Goal: Transaction & Acquisition: Book appointment/travel/reservation

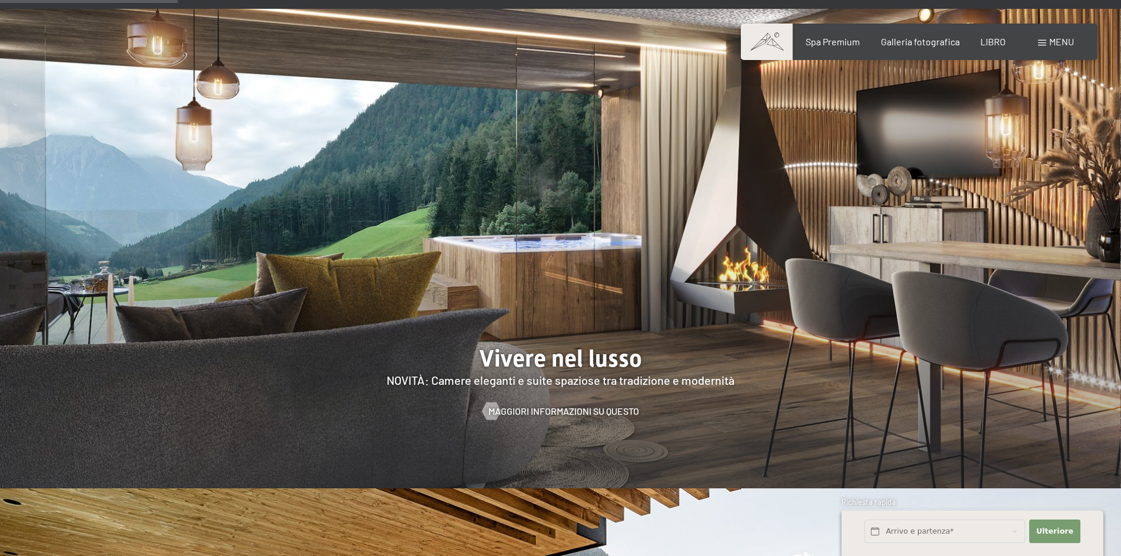
scroll to position [1177, 0]
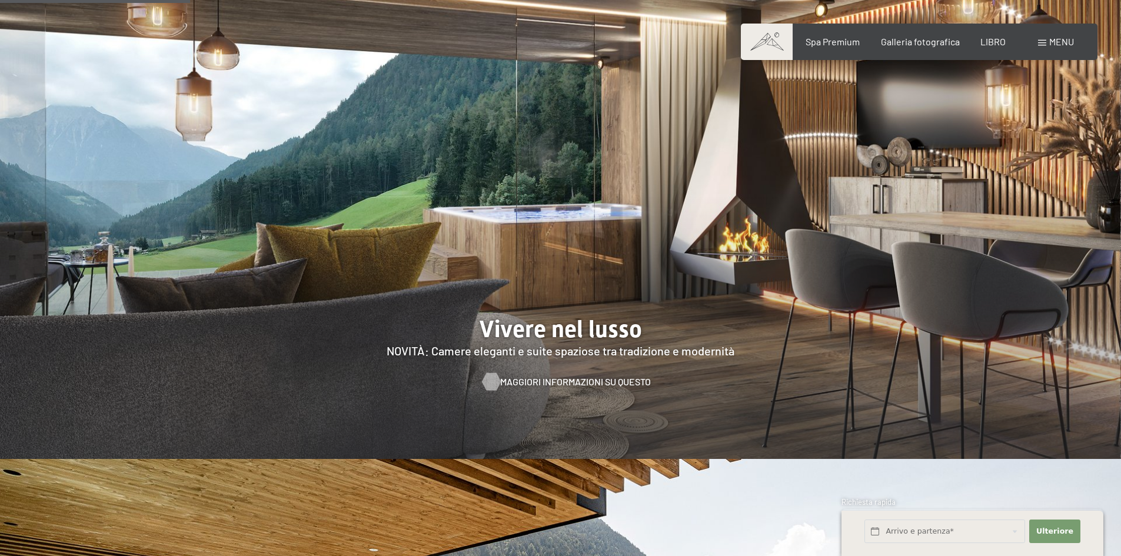
click at [550, 376] on font "Maggiori informazioni su questo" at bounding box center [575, 381] width 151 height 11
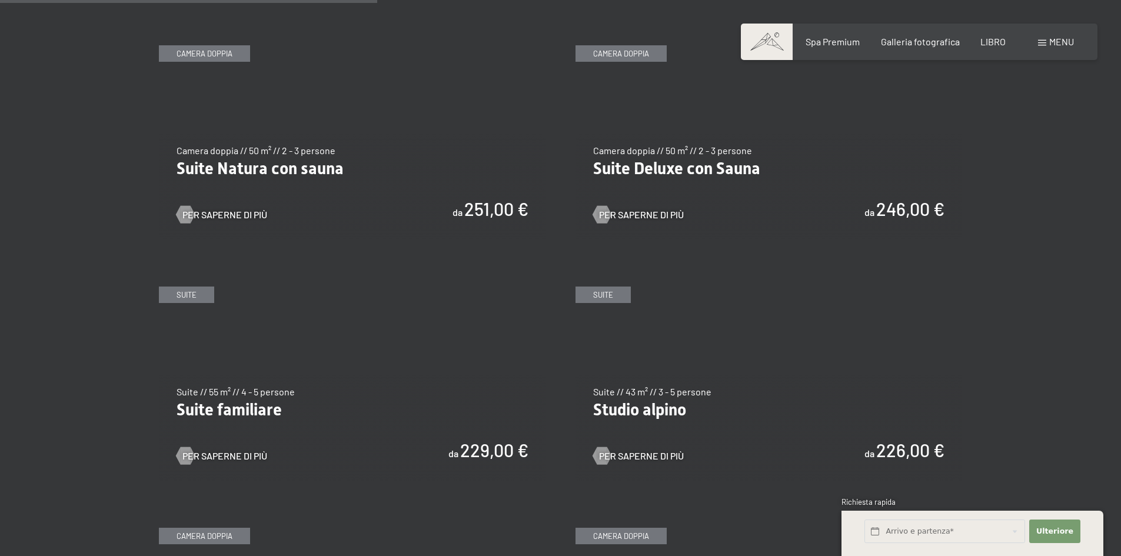
scroll to position [1294, 0]
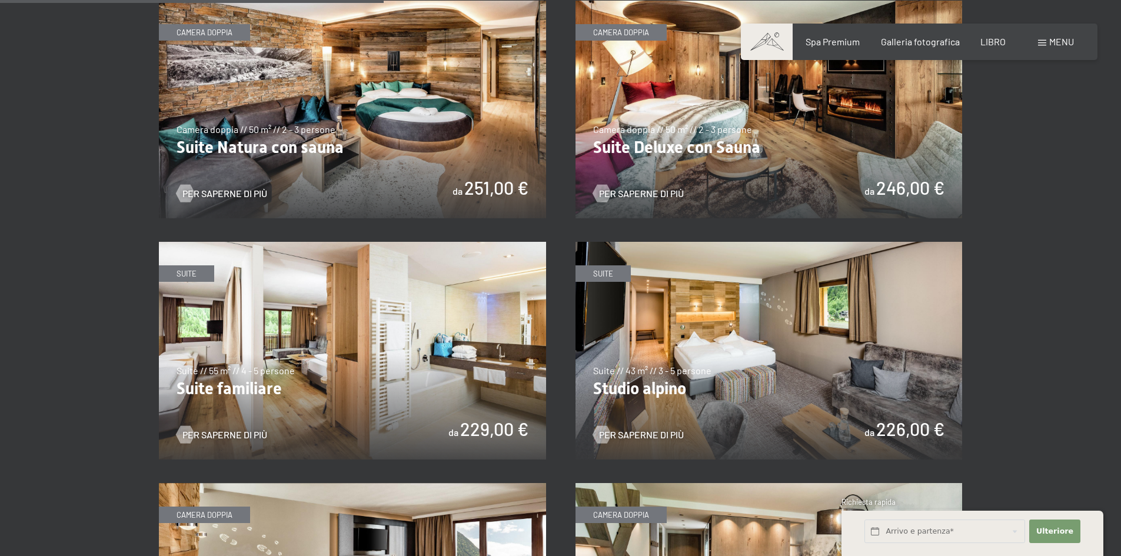
click at [929, 428] on img at bounding box center [768, 351] width 387 height 218
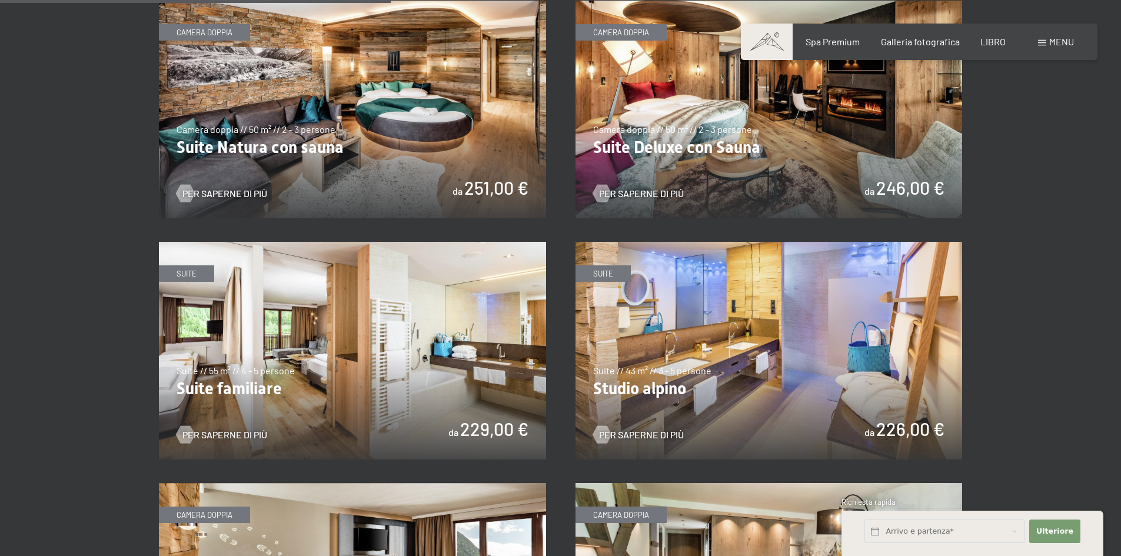
scroll to position [1412, 0]
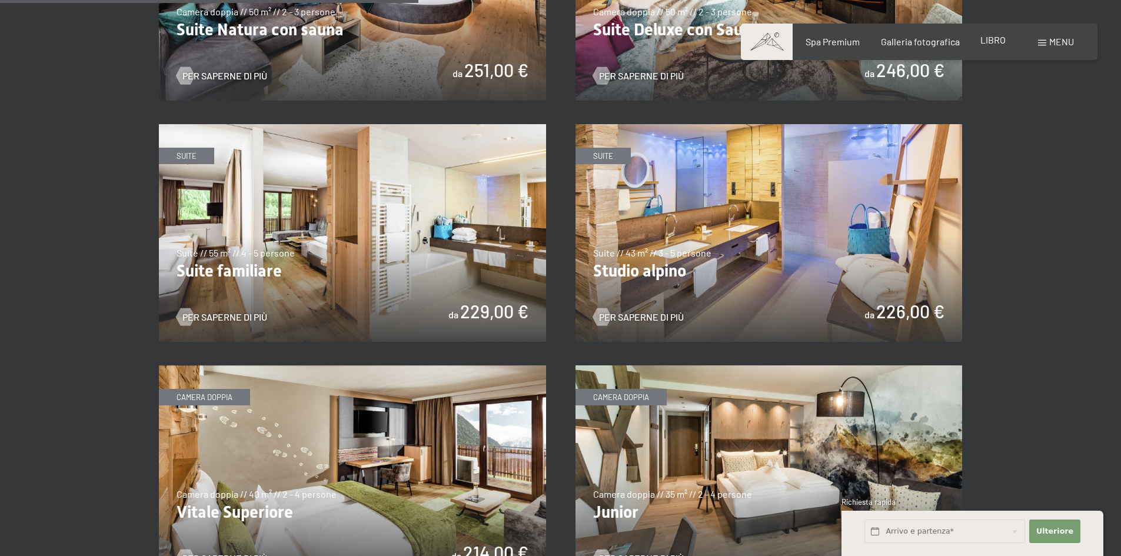
click at [994, 39] on font "LIBRO" at bounding box center [992, 39] width 25 height 11
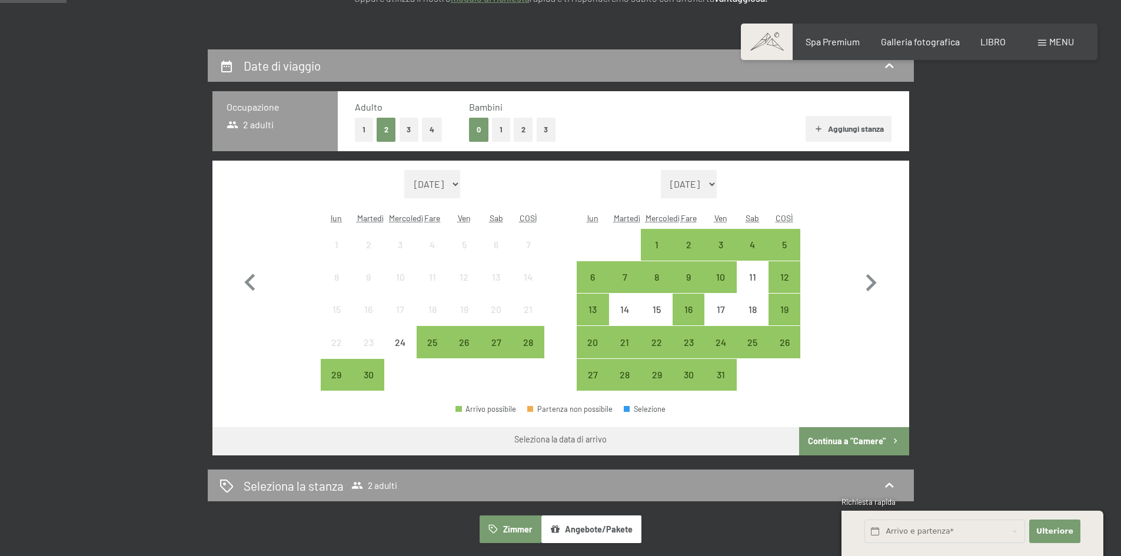
scroll to position [235, 0]
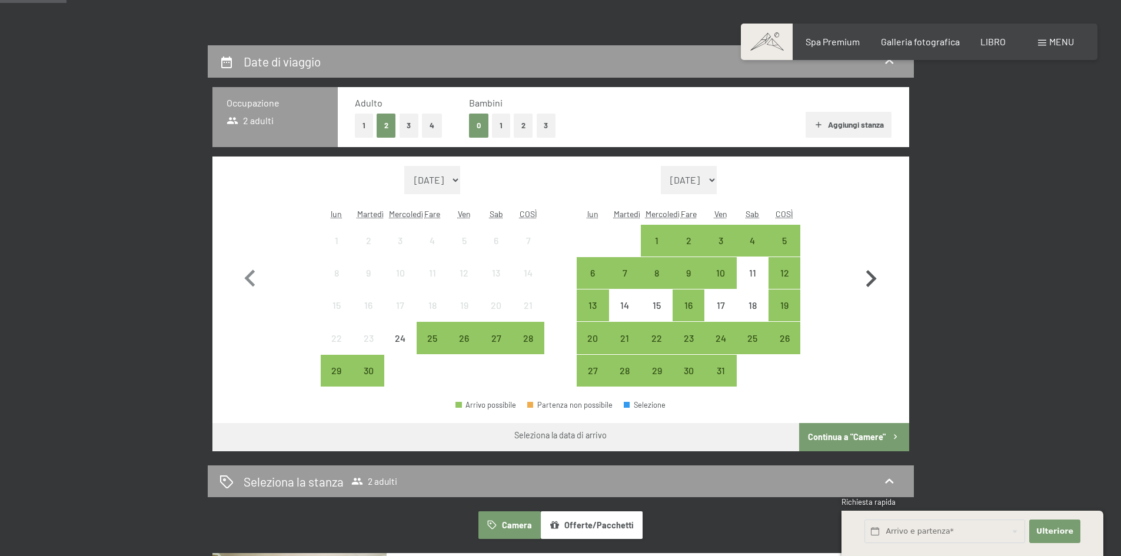
click at [867, 285] on icon "button" at bounding box center [871, 278] width 11 height 17
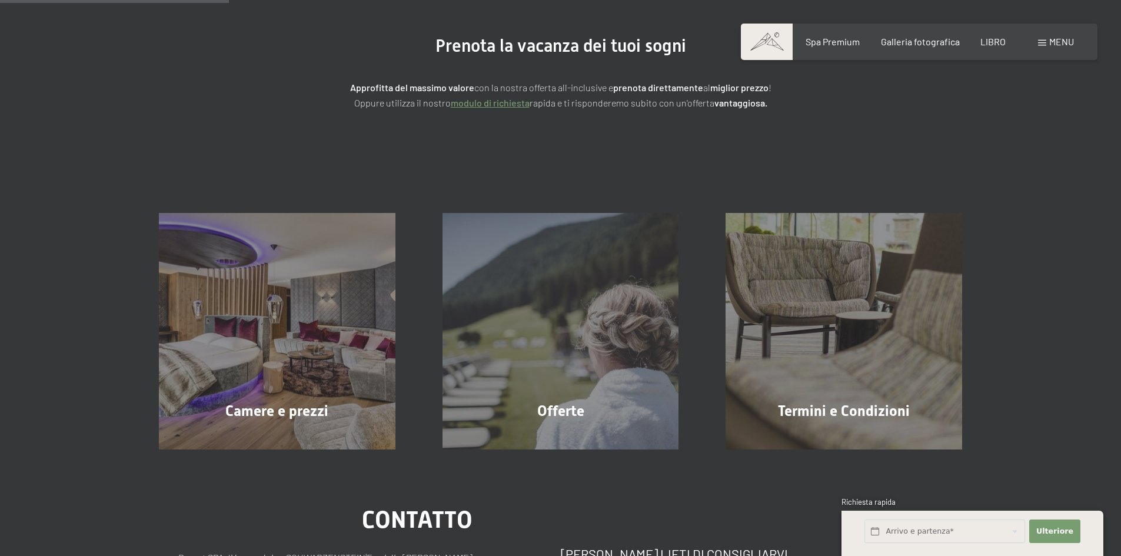
scroll to position [118, 0]
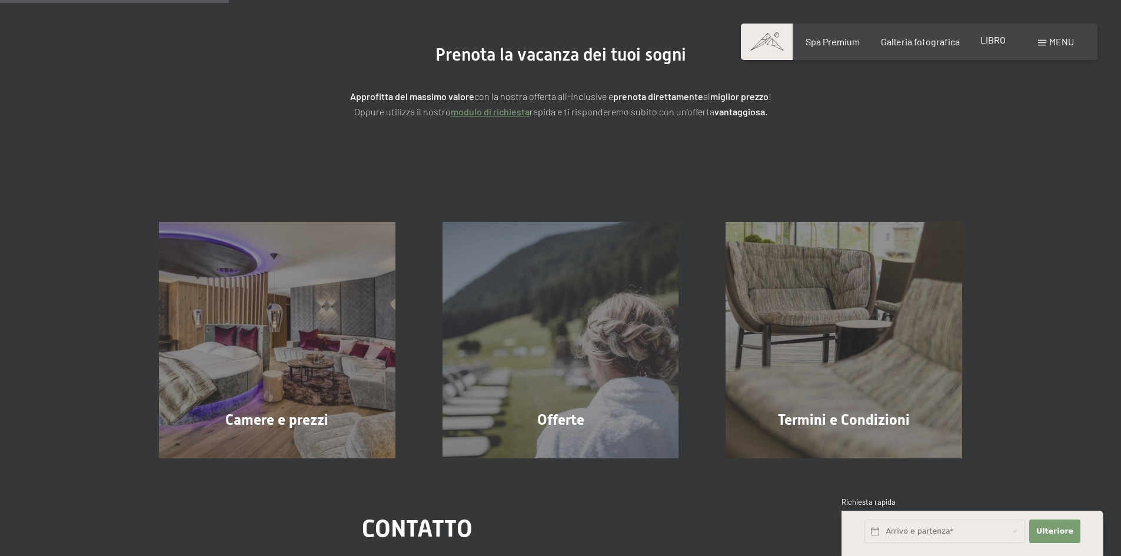
click at [990, 44] on font "LIBRO" at bounding box center [992, 39] width 25 height 11
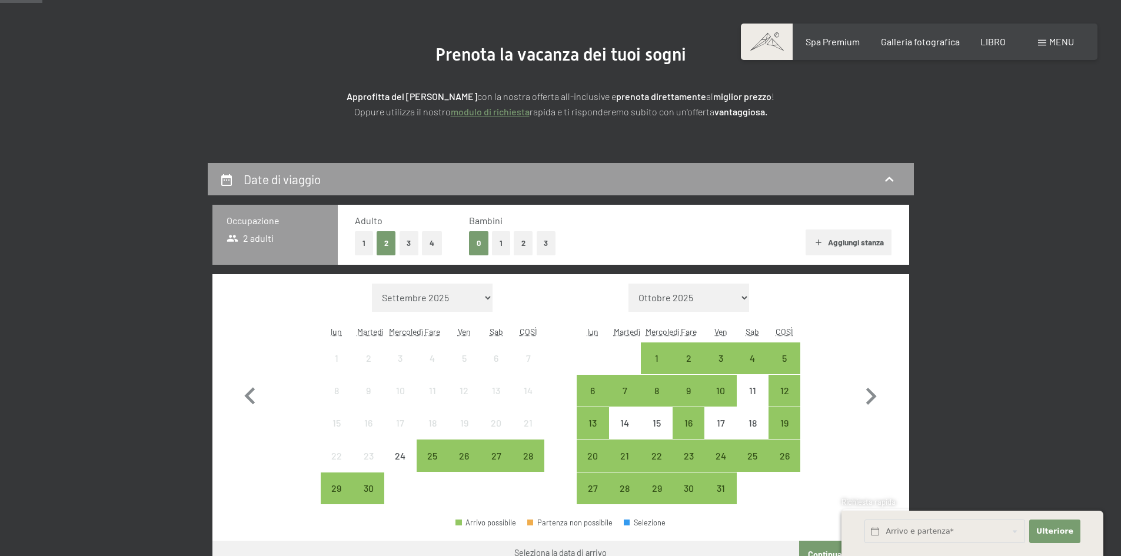
scroll to position [177, 0]
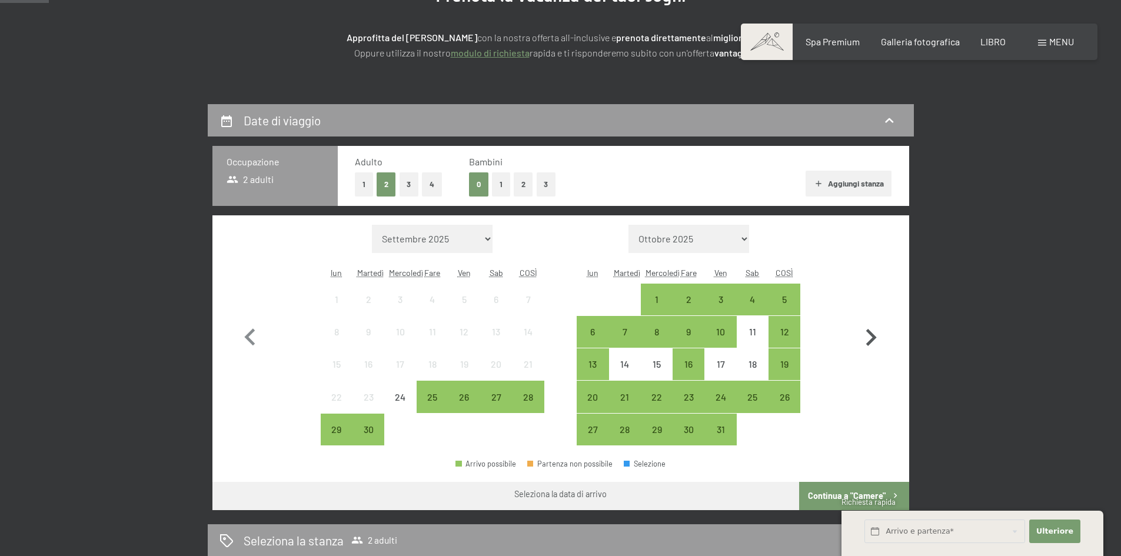
click at [871, 335] on icon "button" at bounding box center [871, 337] width 11 height 17
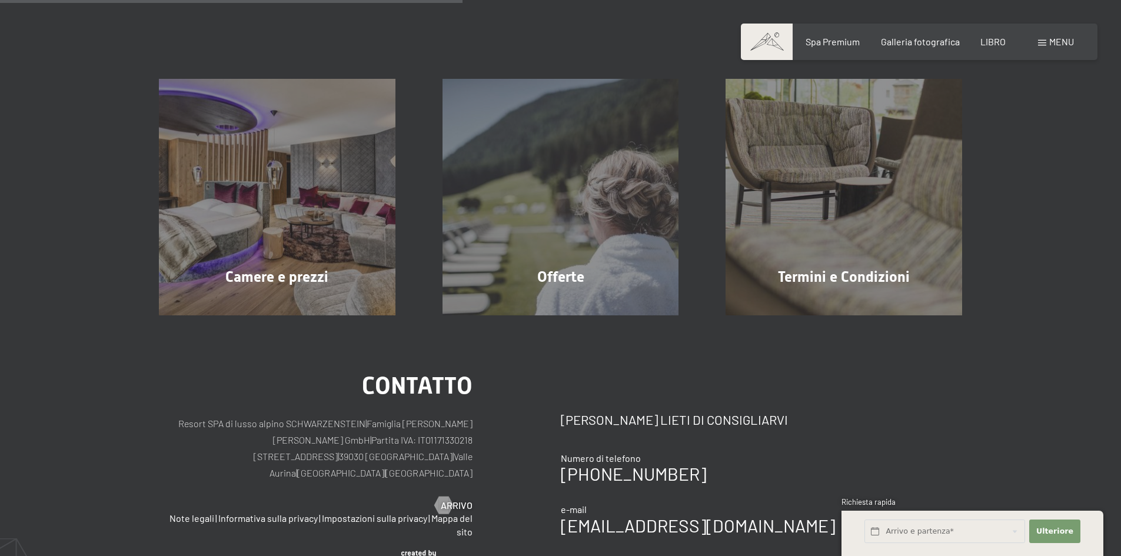
scroll to position [235, 0]
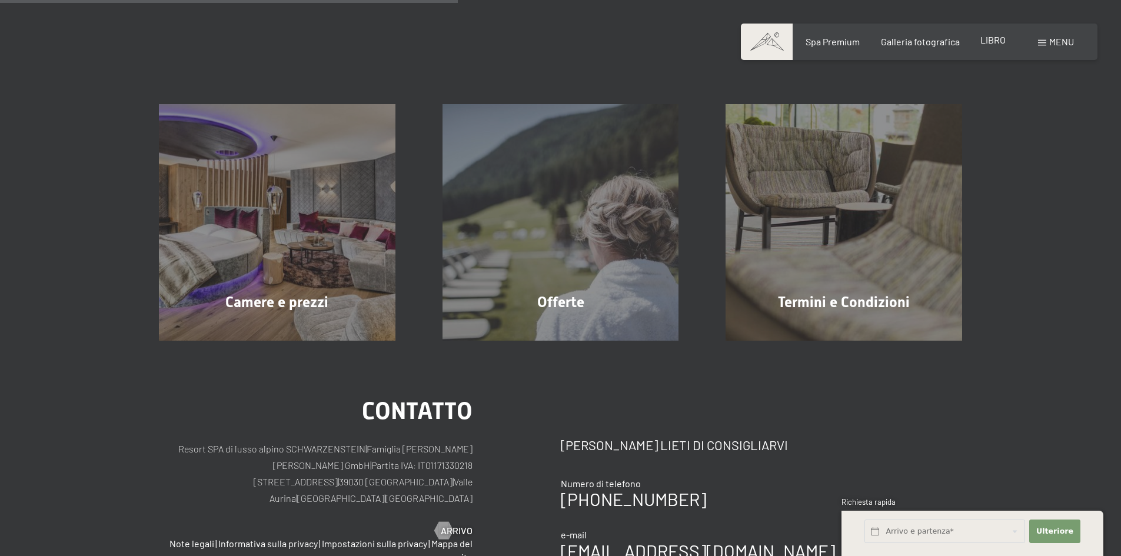
click at [990, 38] on font "LIBRO" at bounding box center [992, 39] width 25 height 11
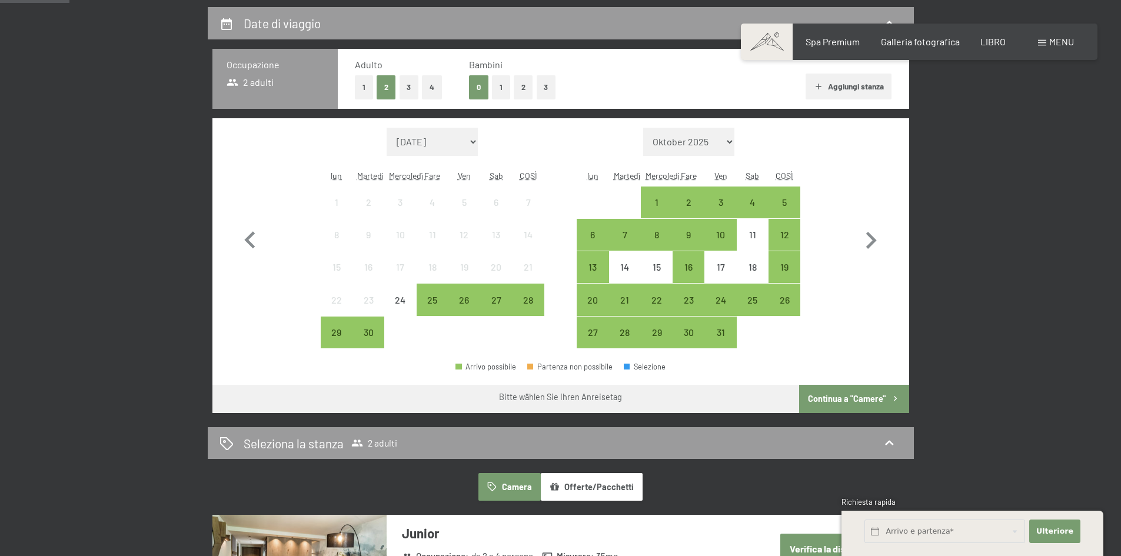
scroll to position [294, 0]
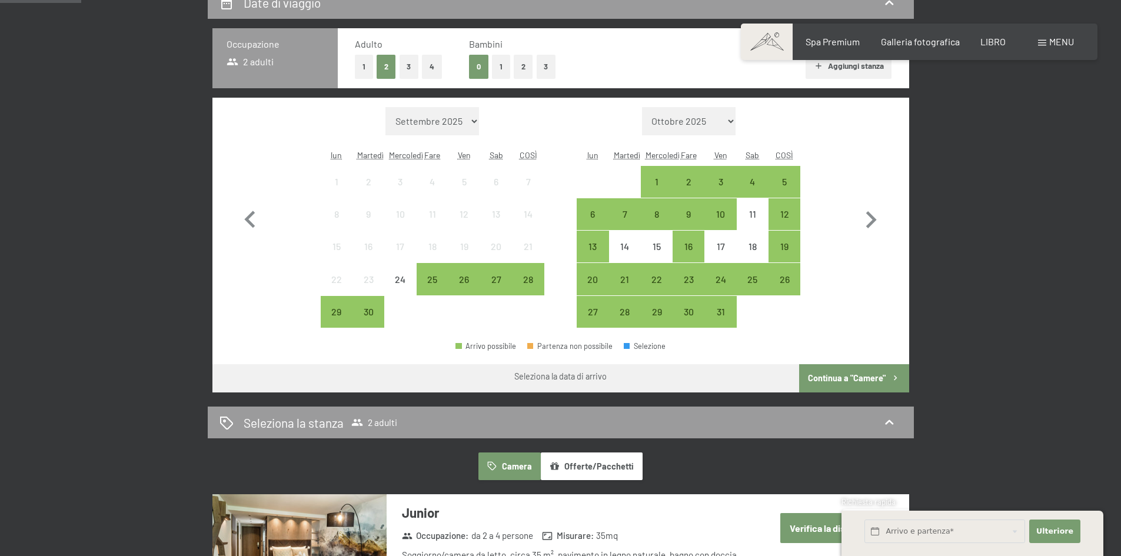
click at [731, 119] on select "Ottobre 2025 Novembre 2025 Dicembre 2025 Gennaio 2026 Febbraio 2026 Marzo 2026 …" at bounding box center [689, 121] width 94 height 28
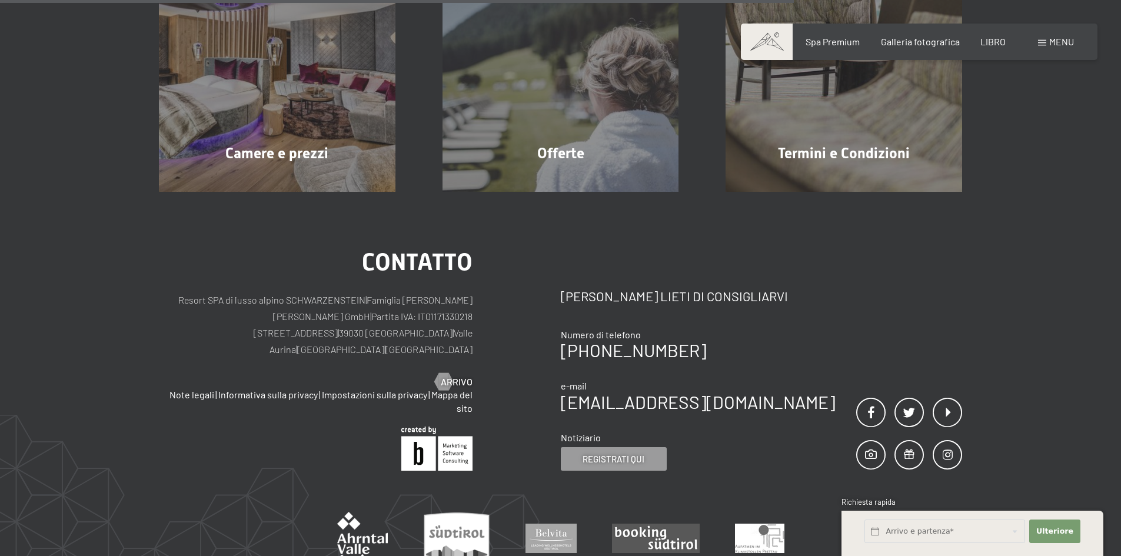
scroll to position [412, 0]
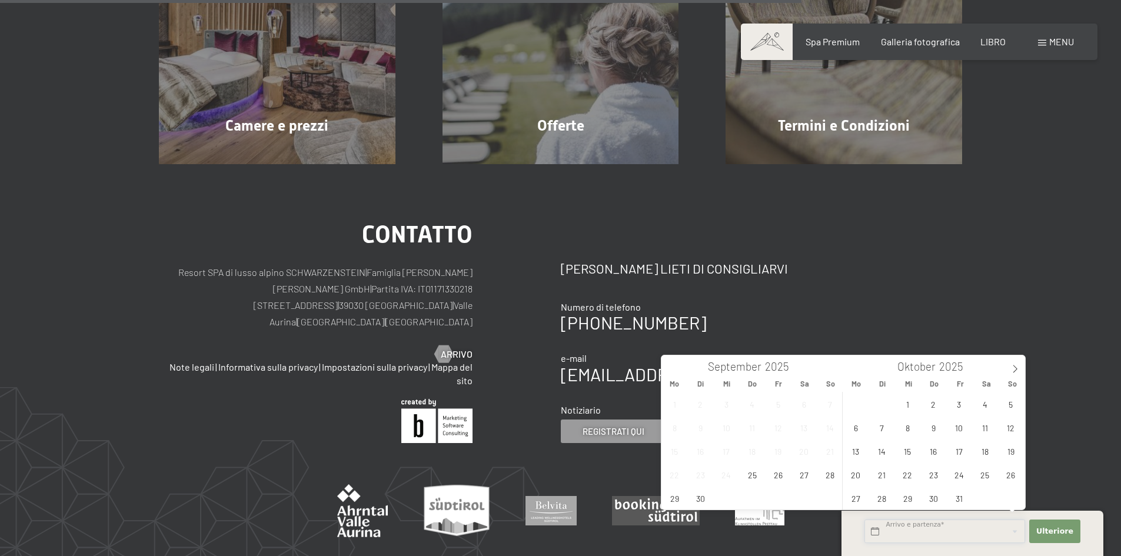
click at [930, 533] on input "text" at bounding box center [944, 532] width 161 height 24
click at [1017, 371] on icon at bounding box center [1015, 369] width 8 height 8
click at [854, 474] on span "17" at bounding box center [855, 474] width 23 height 23
click at [961, 474] on span "21" at bounding box center [958, 474] width 23 height 23
type input "[DATE] - [DATE]"
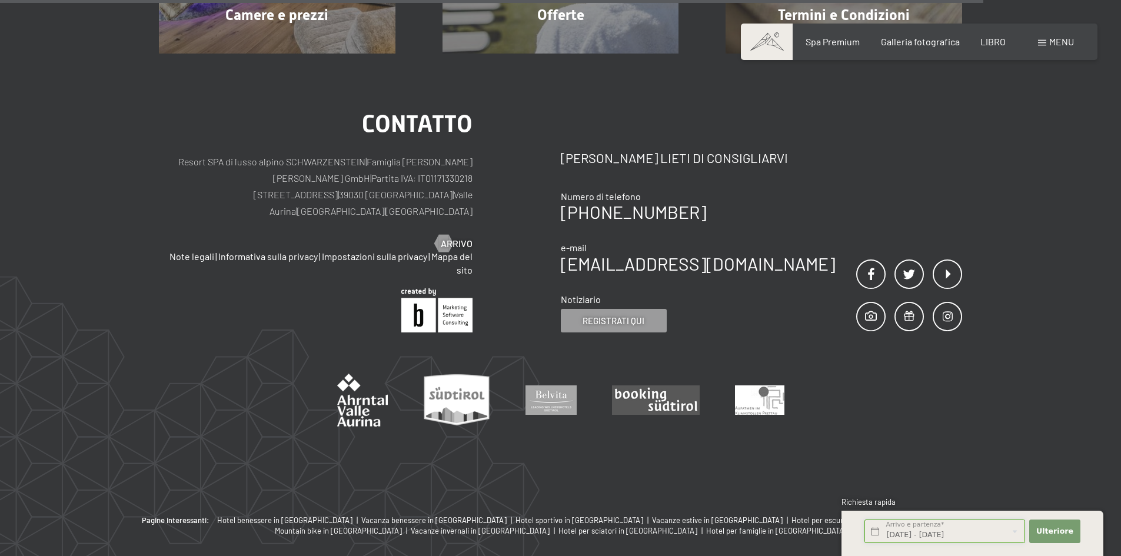
scroll to position [530, 0]
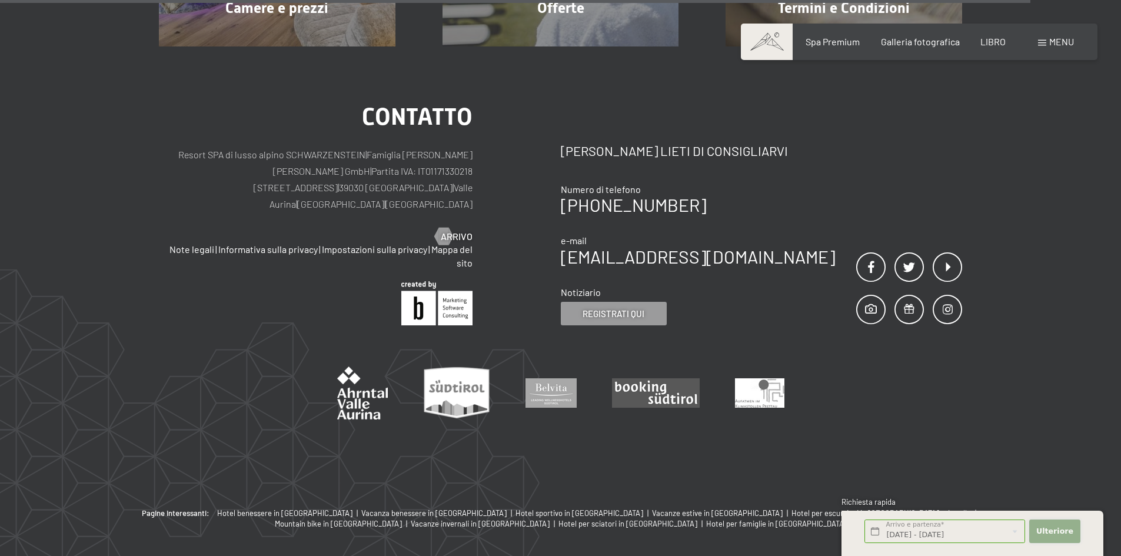
click at [1050, 529] on font "Ulteriore" at bounding box center [1054, 531] width 37 height 9
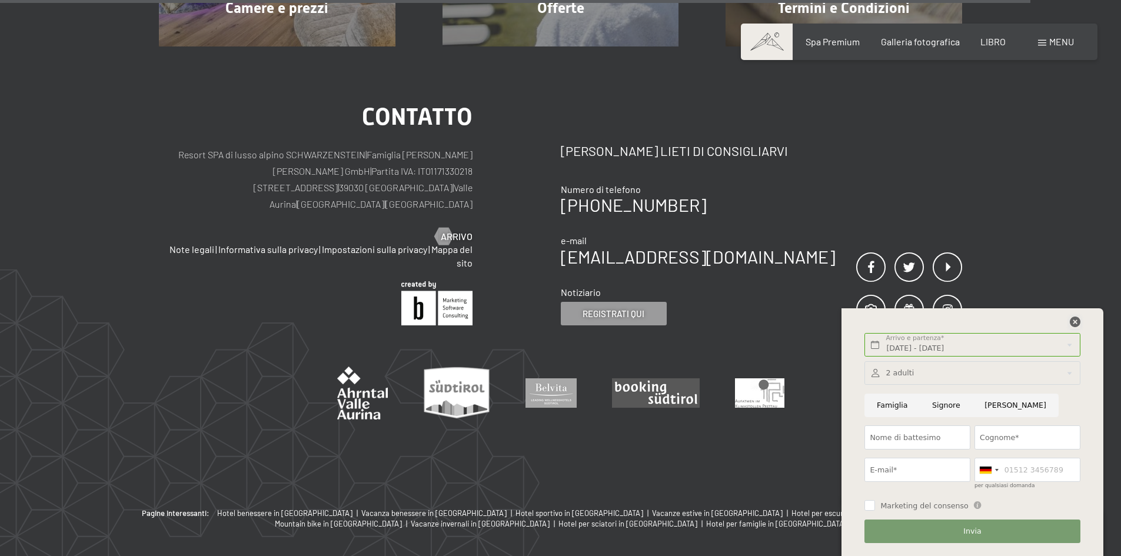
click at [1074, 319] on icon at bounding box center [1075, 322] width 11 height 11
